Goal: Transaction & Acquisition: Purchase product/service

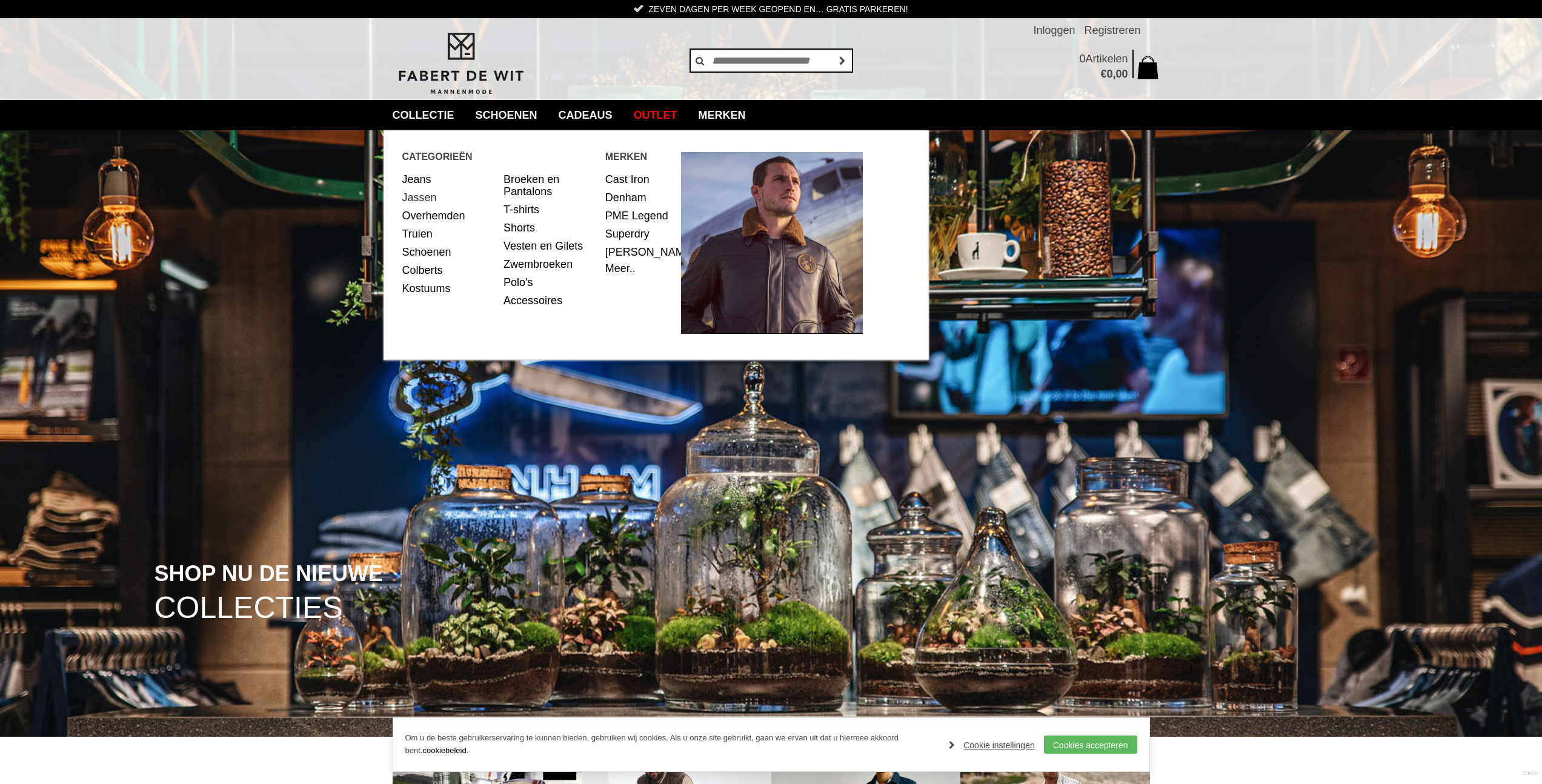
click at [413, 197] on link "Jassen" at bounding box center [449, 197] width 93 height 18
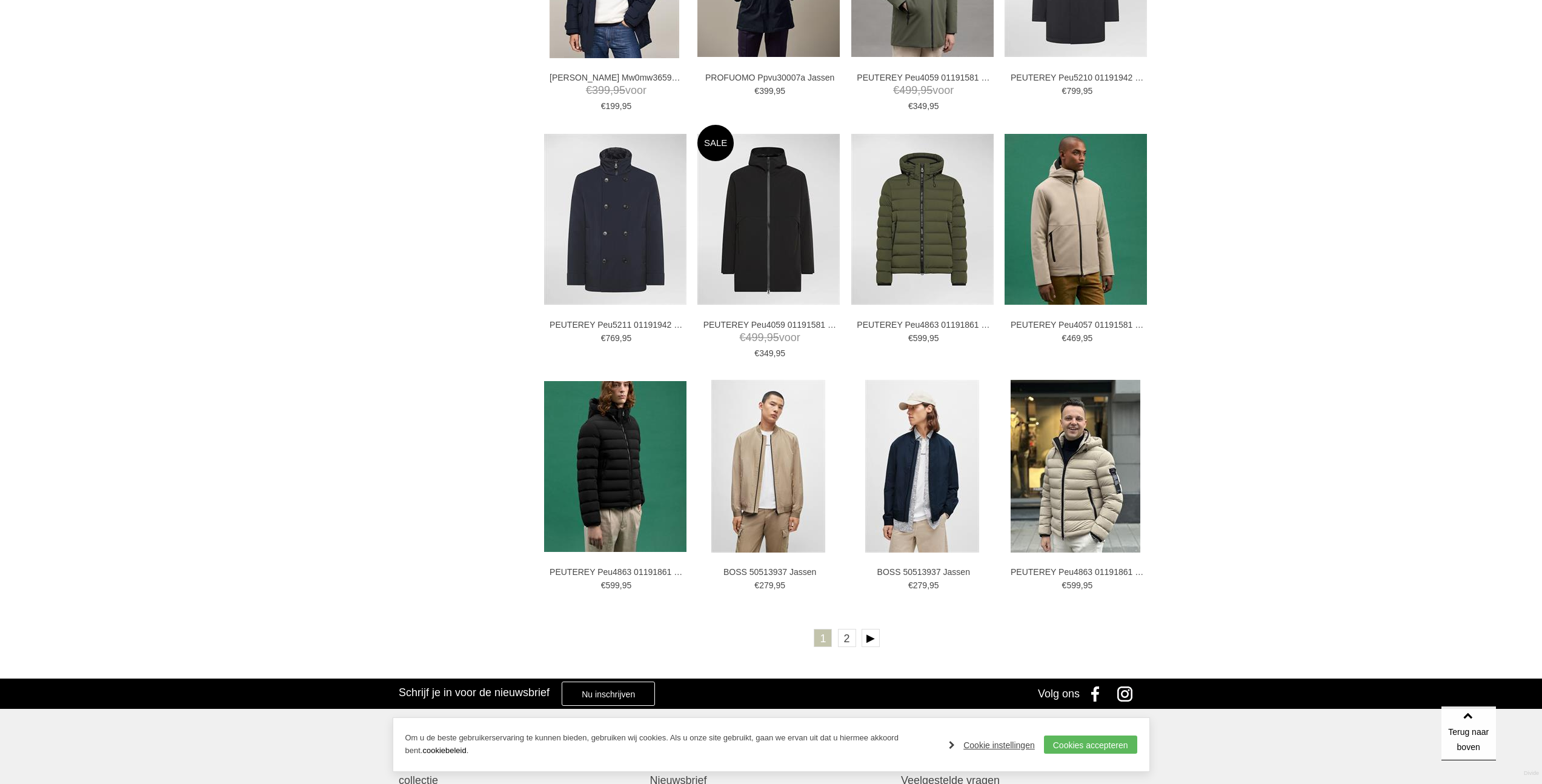
scroll to position [1851, 0]
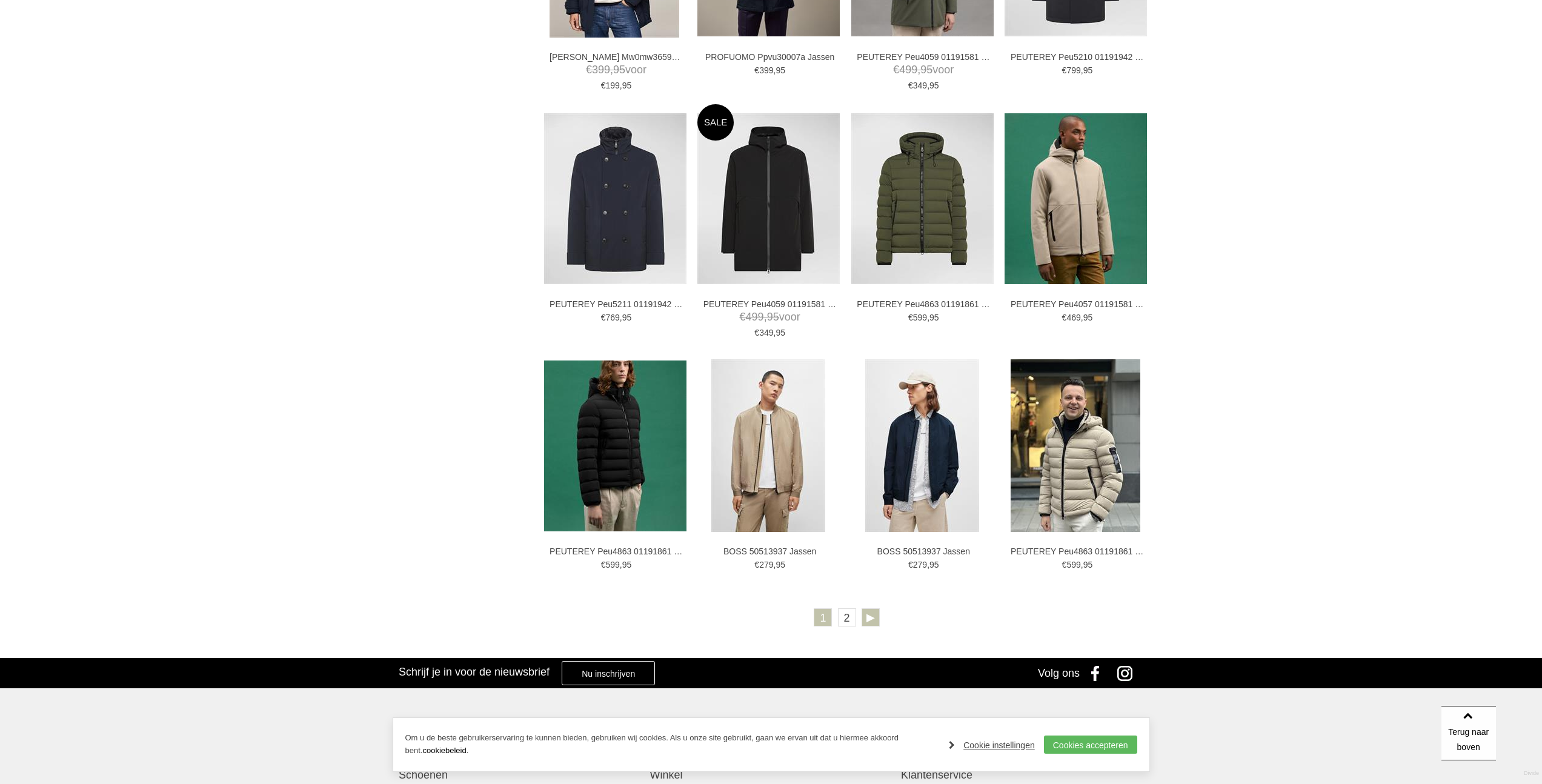
click at [877, 621] on link at bounding box center [871, 617] width 18 height 18
